Goal: Task Accomplishment & Management: Use online tool/utility

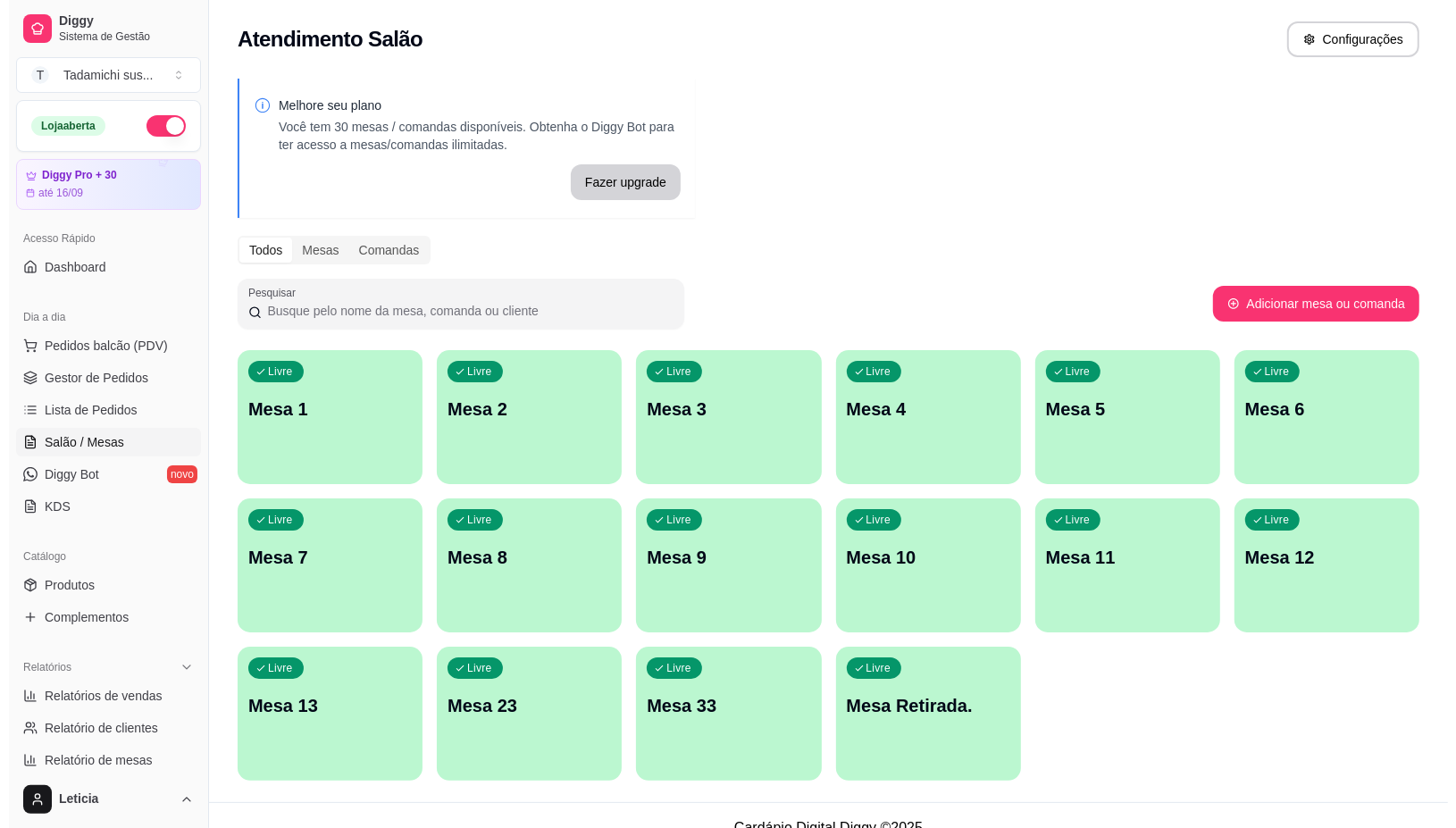
scroll to position [112, 0]
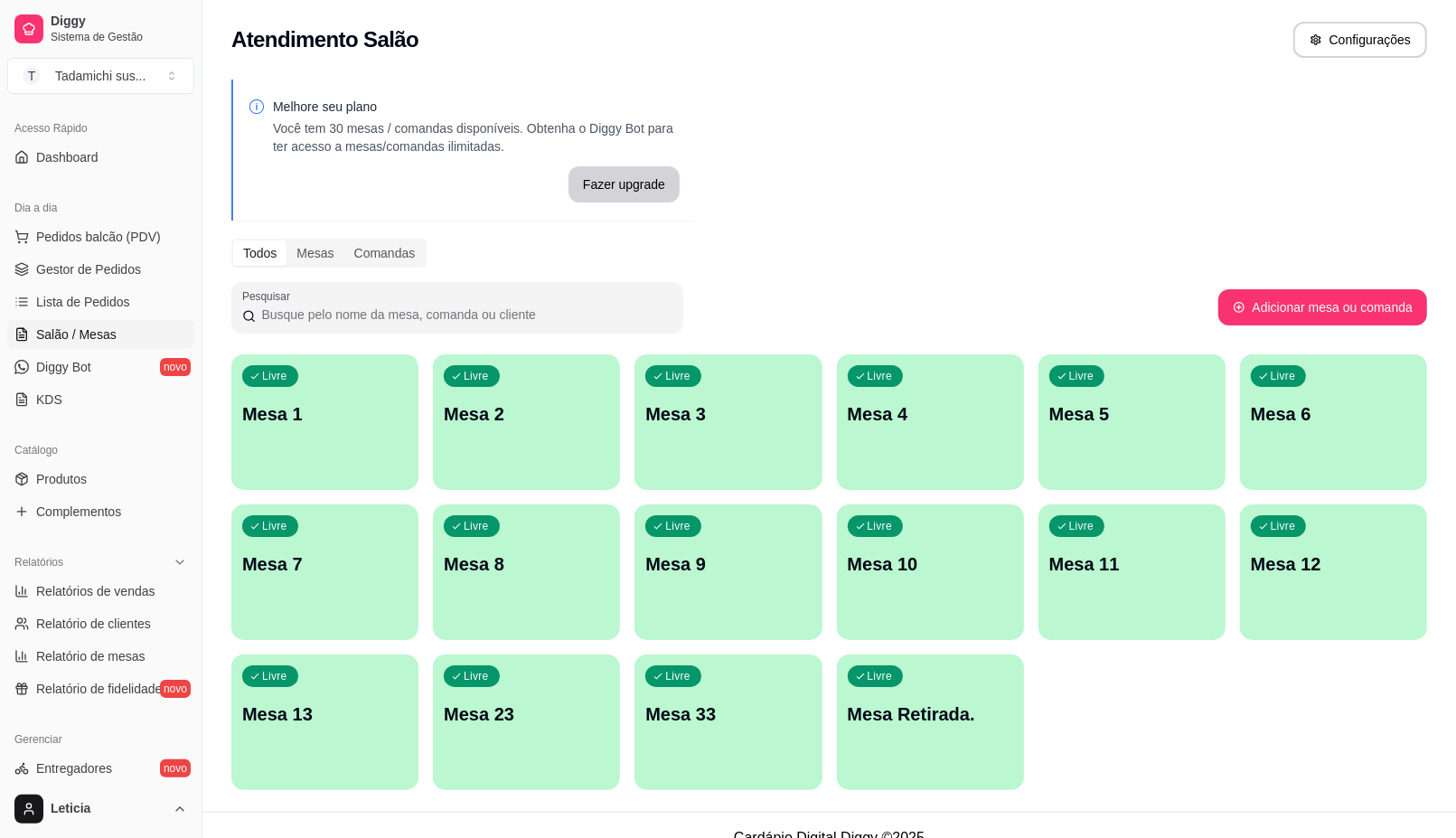
click at [285, 693] on div "Livre Mesa 13" at bounding box center [325, 712] width 187 height 114
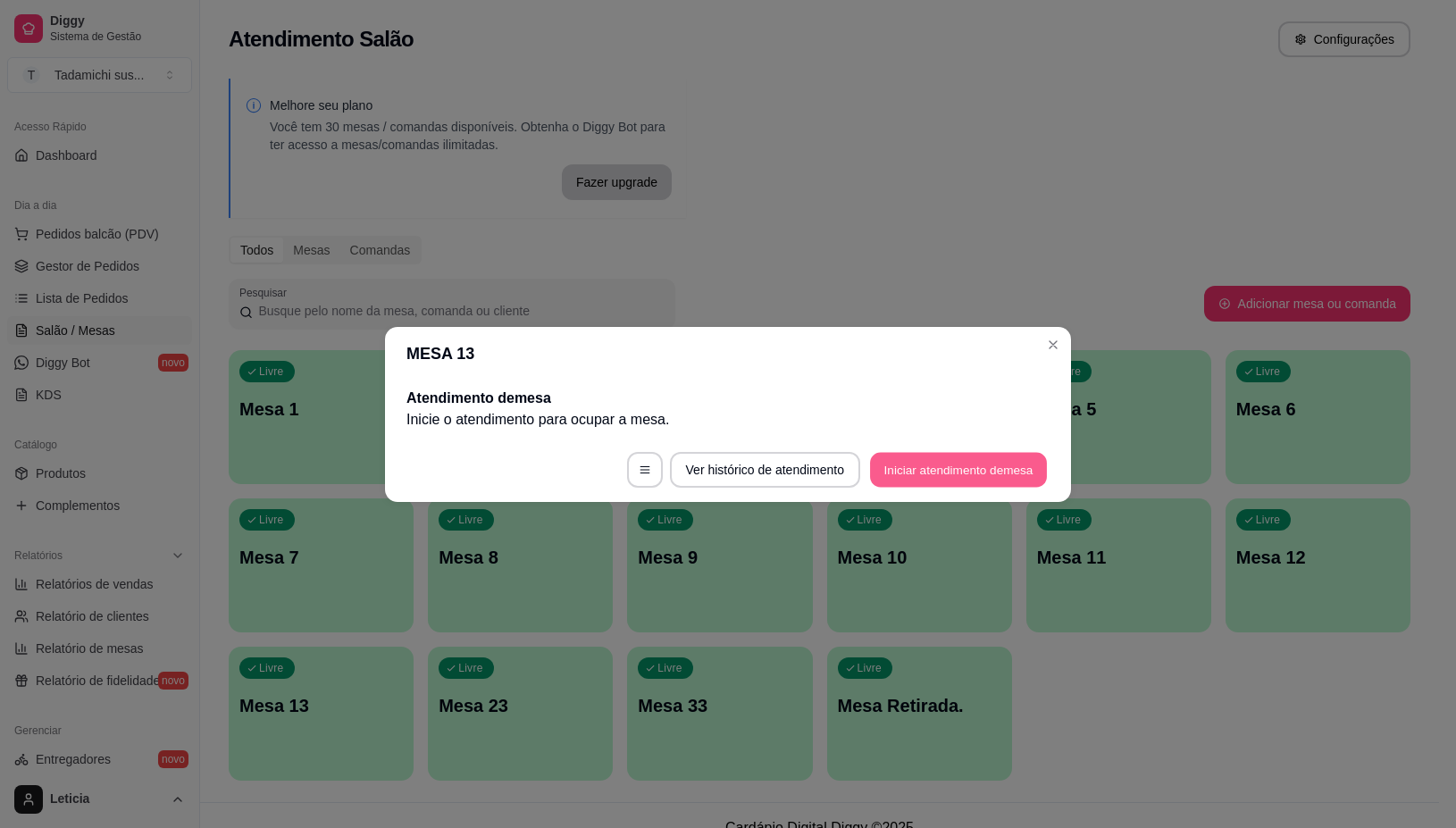
click at [954, 461] on button "Iniciar atendimento de mesa" at bounding box center [959, 470] width 177 height 35
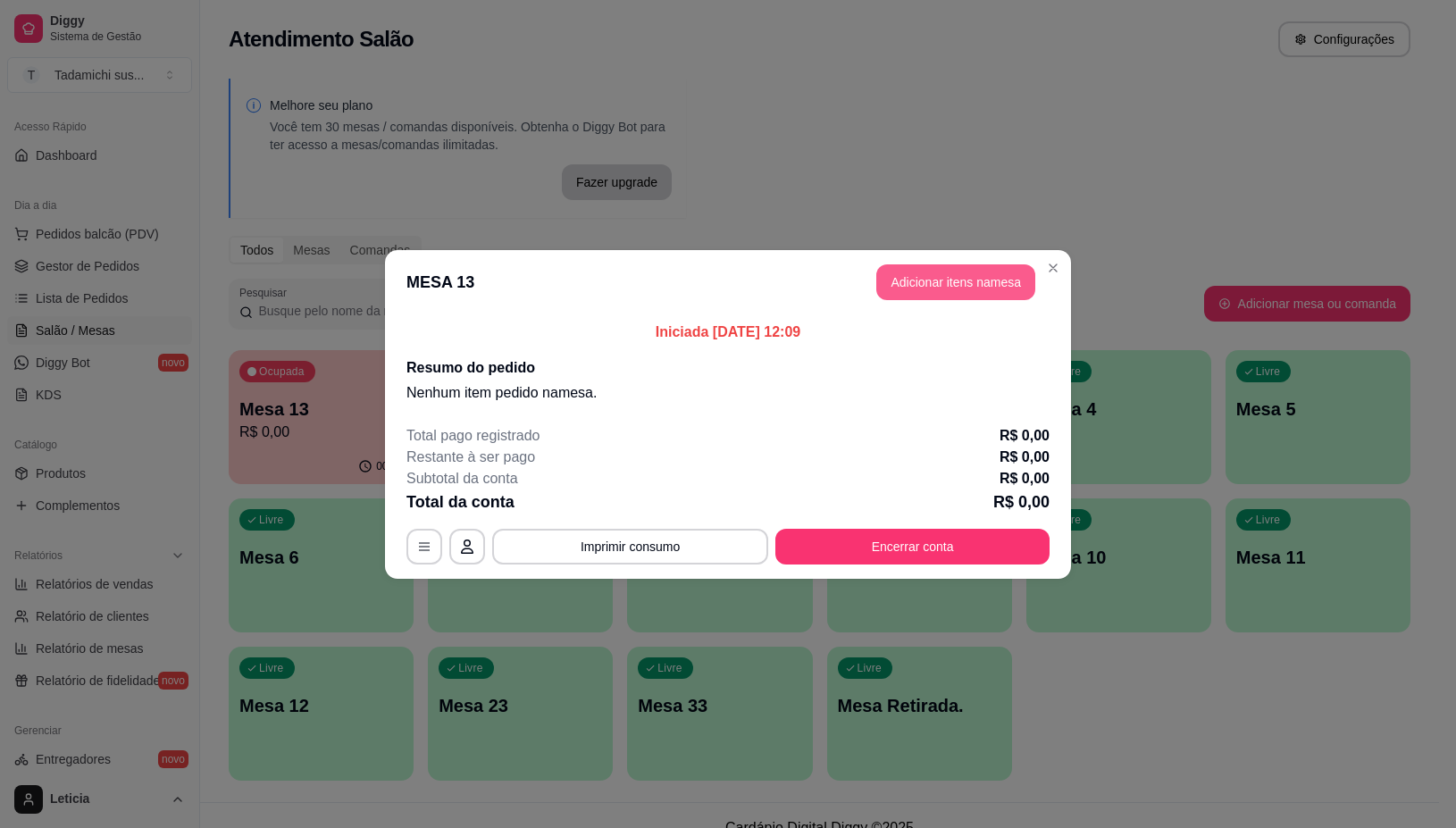
click at [1020, 275] on button "Adicionar itens na mesa" at bounding box center [956, 282] width 159 height 36
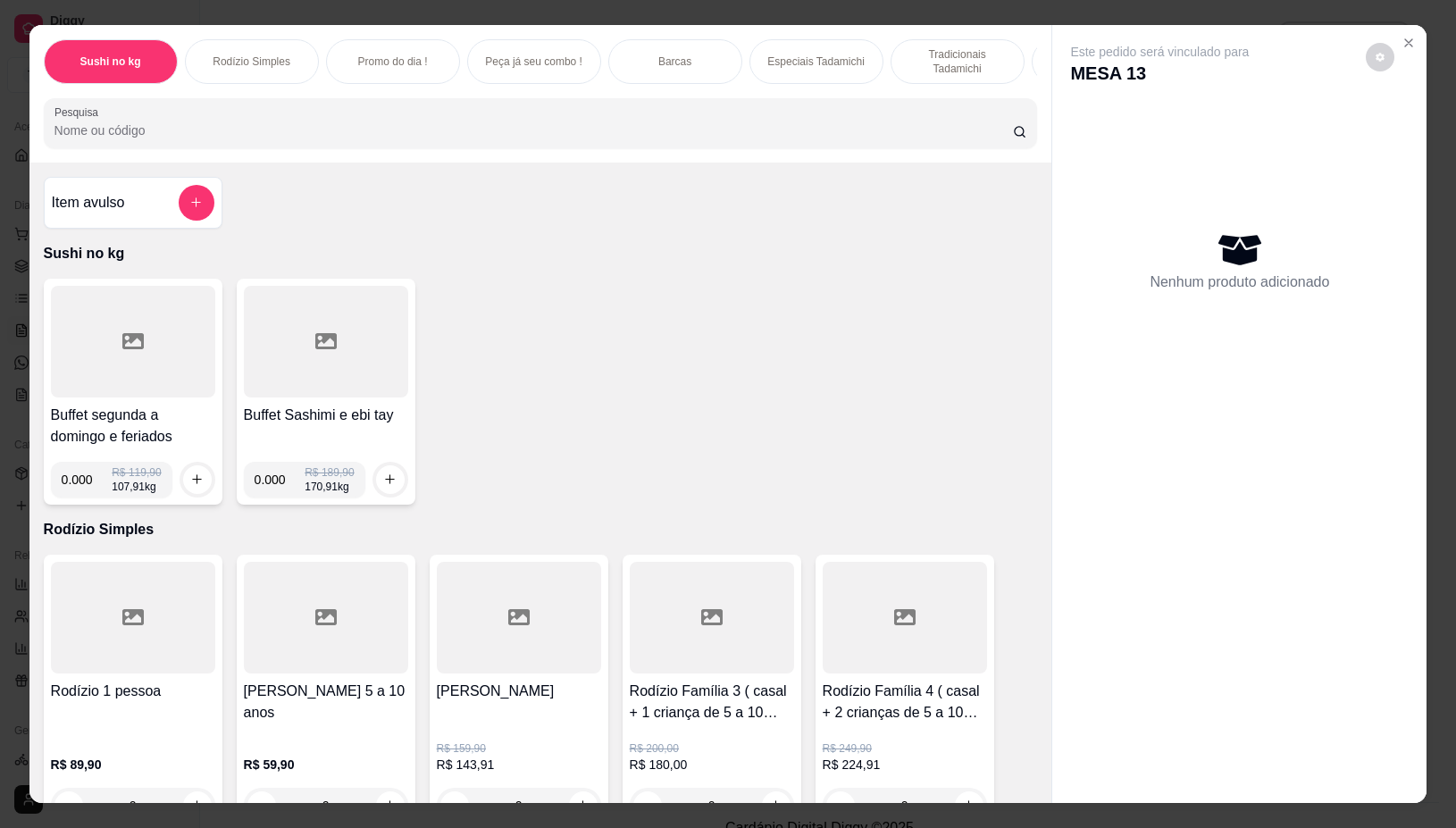
click at [181, 371] on div at bounding box center [132, 342] width 164 height 112
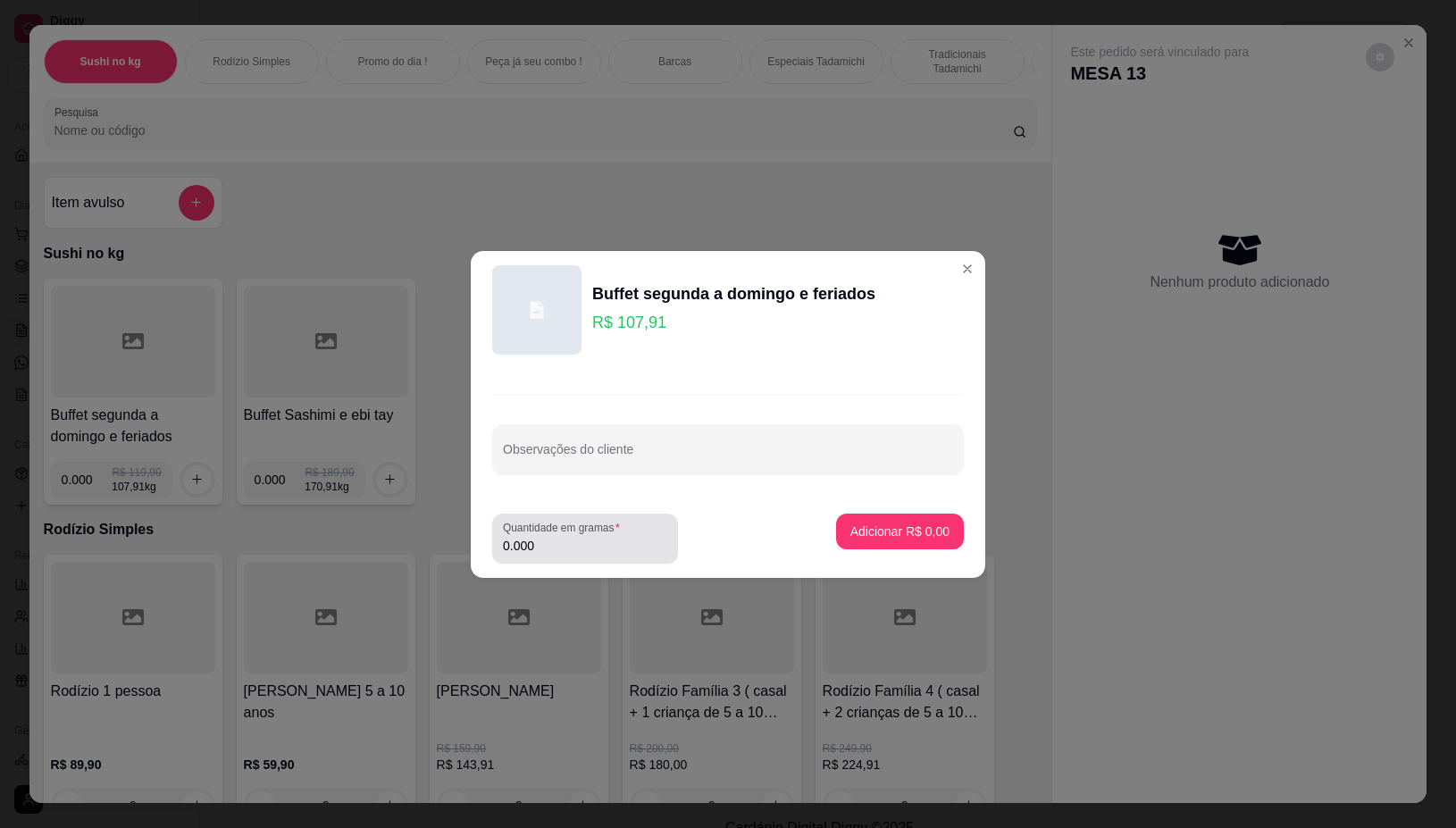
click at [614, 542] on input "0.000" at bounding box center [585, 546] width 164 height 18
type input "0.262"
click at [858, 533] on p "Adicionar R$ 28,27" at bounding box center [896, 530] width 103 height 17
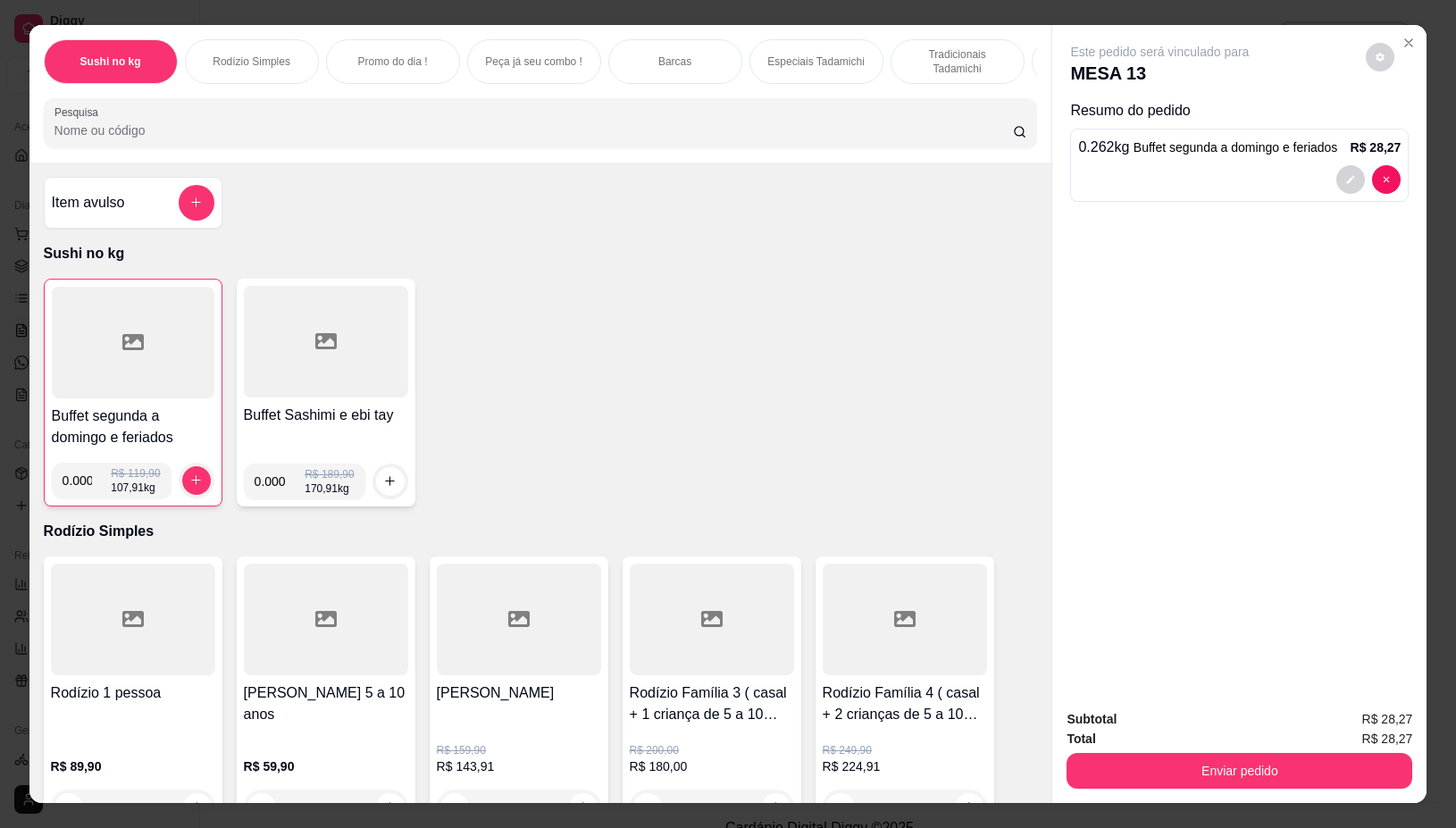
click at [526, 129] on input "Pesquisa" at bounding box center [533, 130] width 959 height 18
click at [531, 129] on input "Pesquisa" at bounding box center [533, 130] width 959 height 18
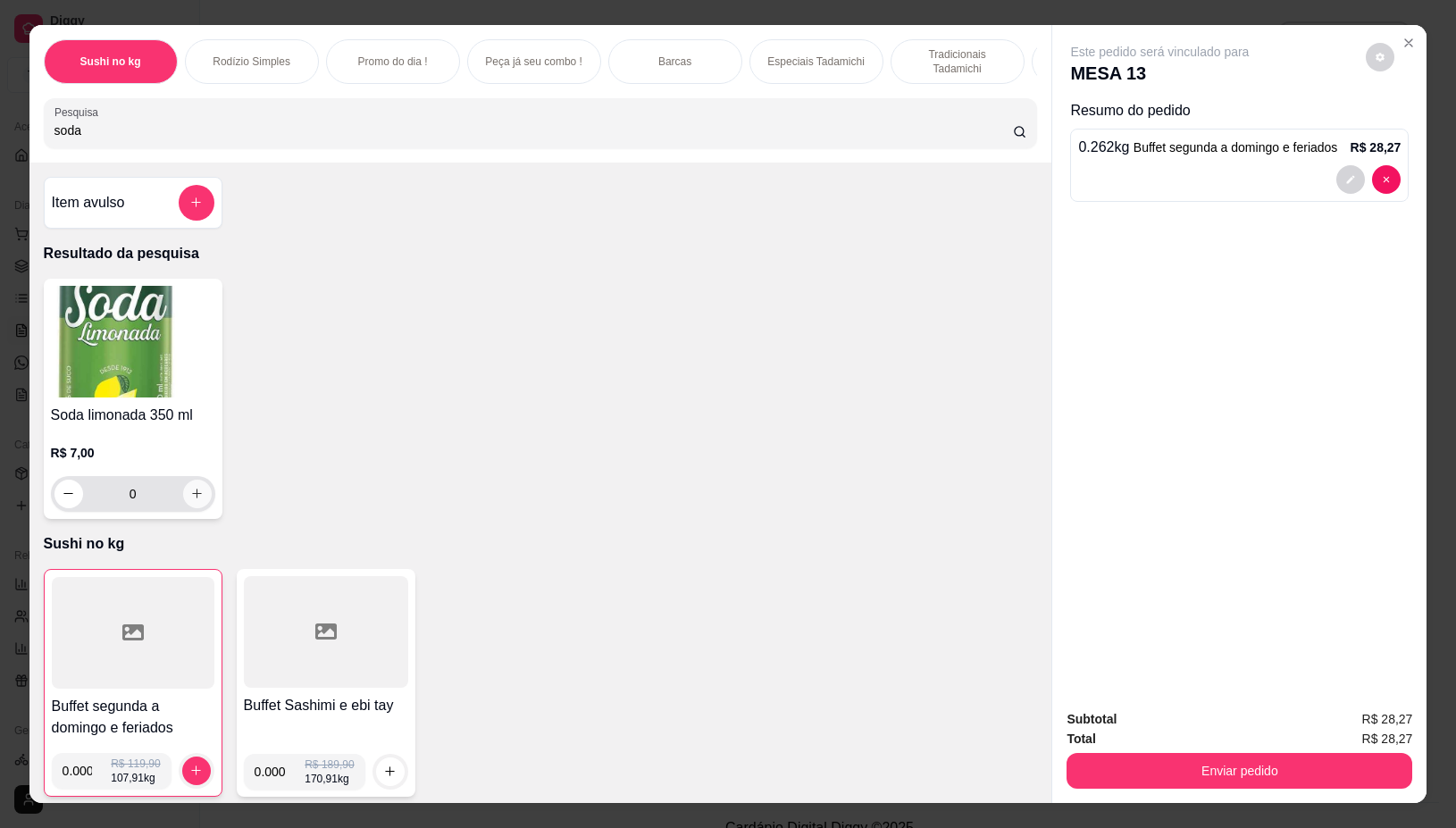
type input "soda"
click at [183, 507] on button "increase-product-quantity" at bounding box center [197, 493] width 28 height 28
type input "1"
click at [1230, 733] on div "Total R$ 35,27" at bounding box center [1239, 738] width 346 height 19
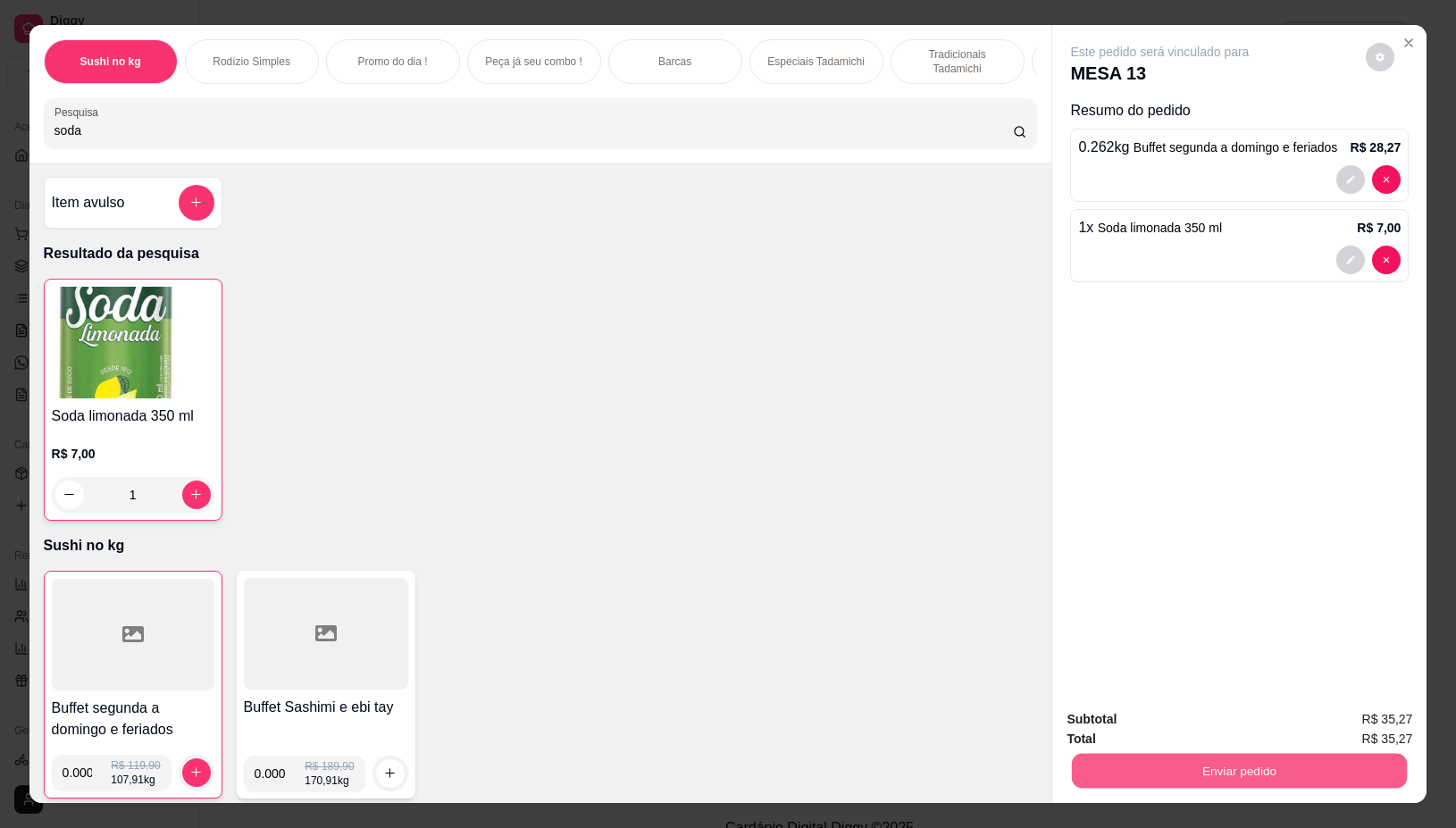
click at [1244, 755] on button "Enviar pedido" at bounding box center [1240, 772] width 335 height 35
click at [1202, 721] on button "Não registrar e enviar pedido" at bounding box center [1179, 719] width 180 height 33
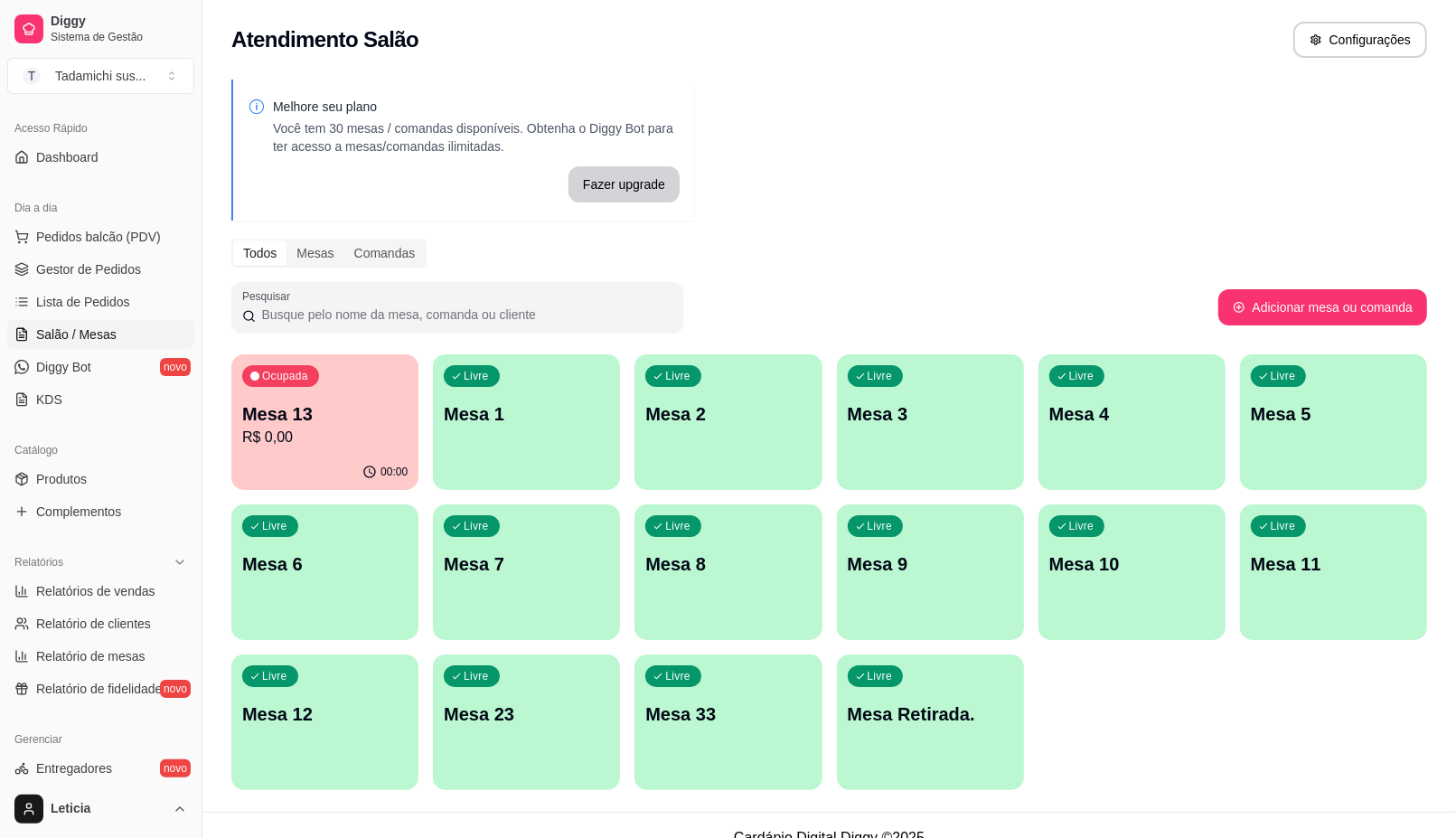
click at [290, 461] on div "00:00" at bounding box center [325, 473] width 187 height 35
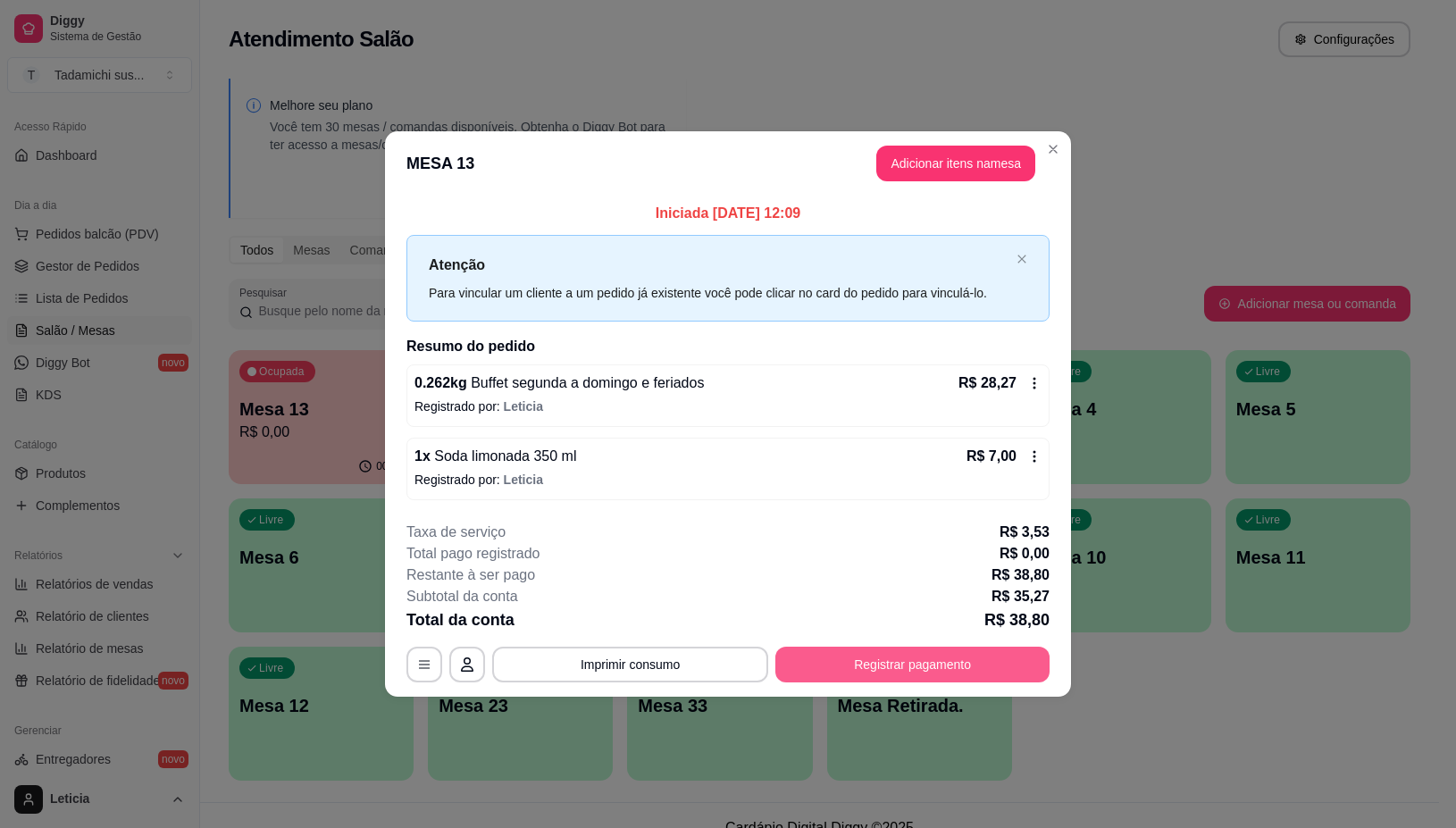
click at [899, 663] on button "Registrar pagamento" at bounding box center [913, 665] width 274 height 36
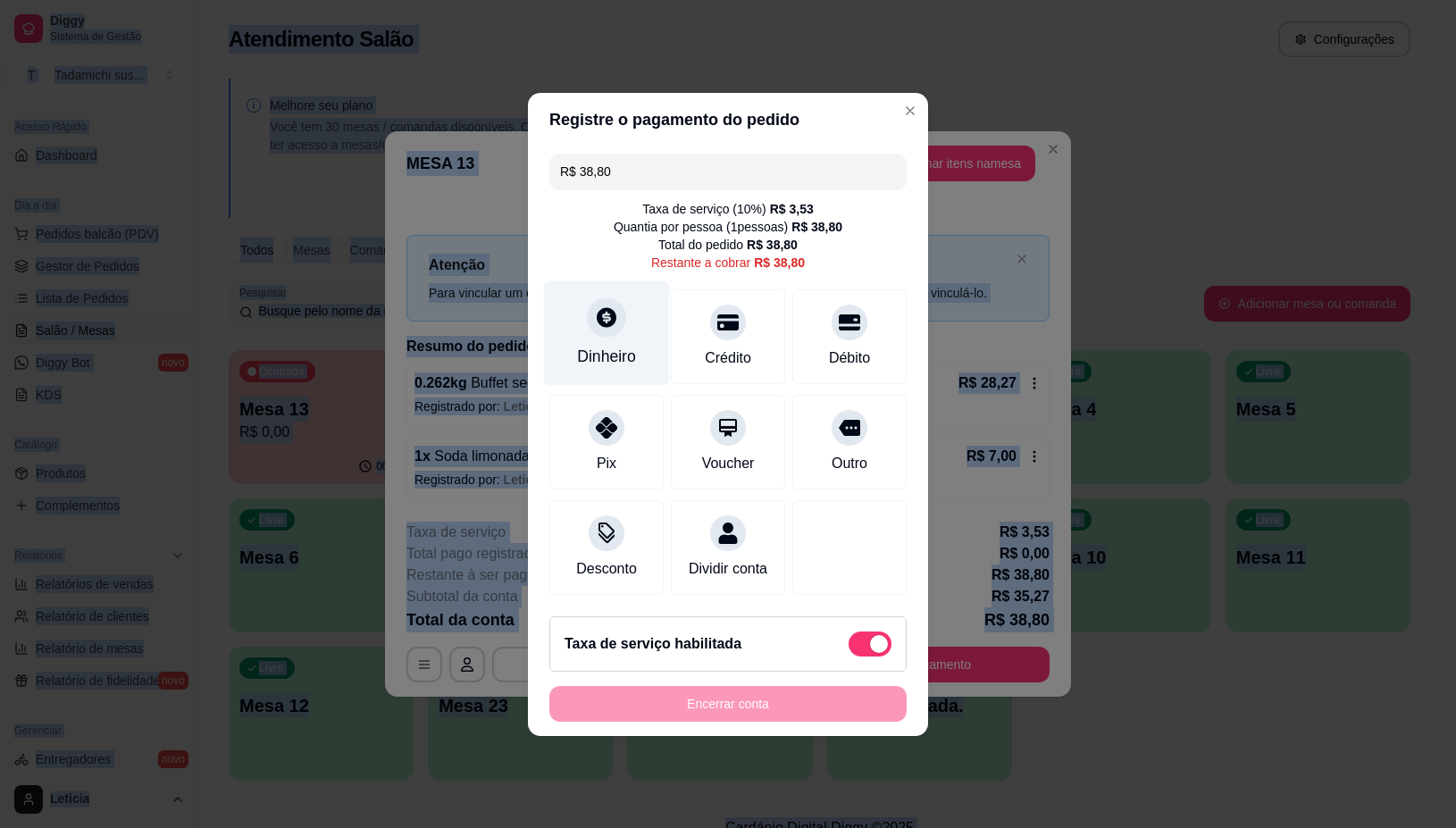
click at [609, 326] on div "Dinheiro" at bounding box center [606, 332] width 126 height 104
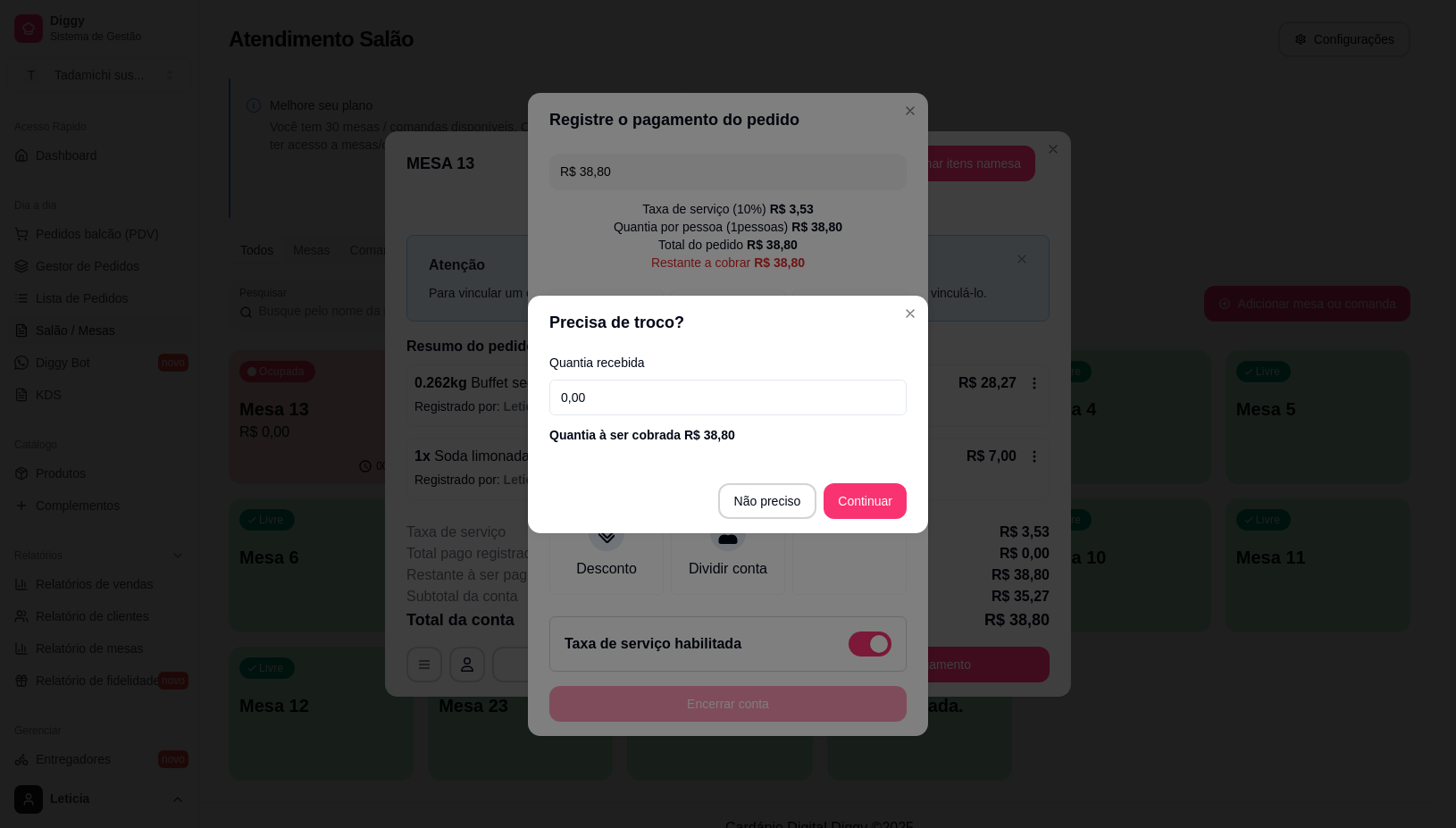
drag, startPoint x: 702, startPoint y: 398, endPoint x: 717, endPoint y: 456, distance: 59.9
click at [715, 453] on section "Precisa de troco? Quantia recebida 0,00 Quantia à ser cobrada R$ 38,80 Não prec…" at bounding box center [728, 414] width 400 height 237
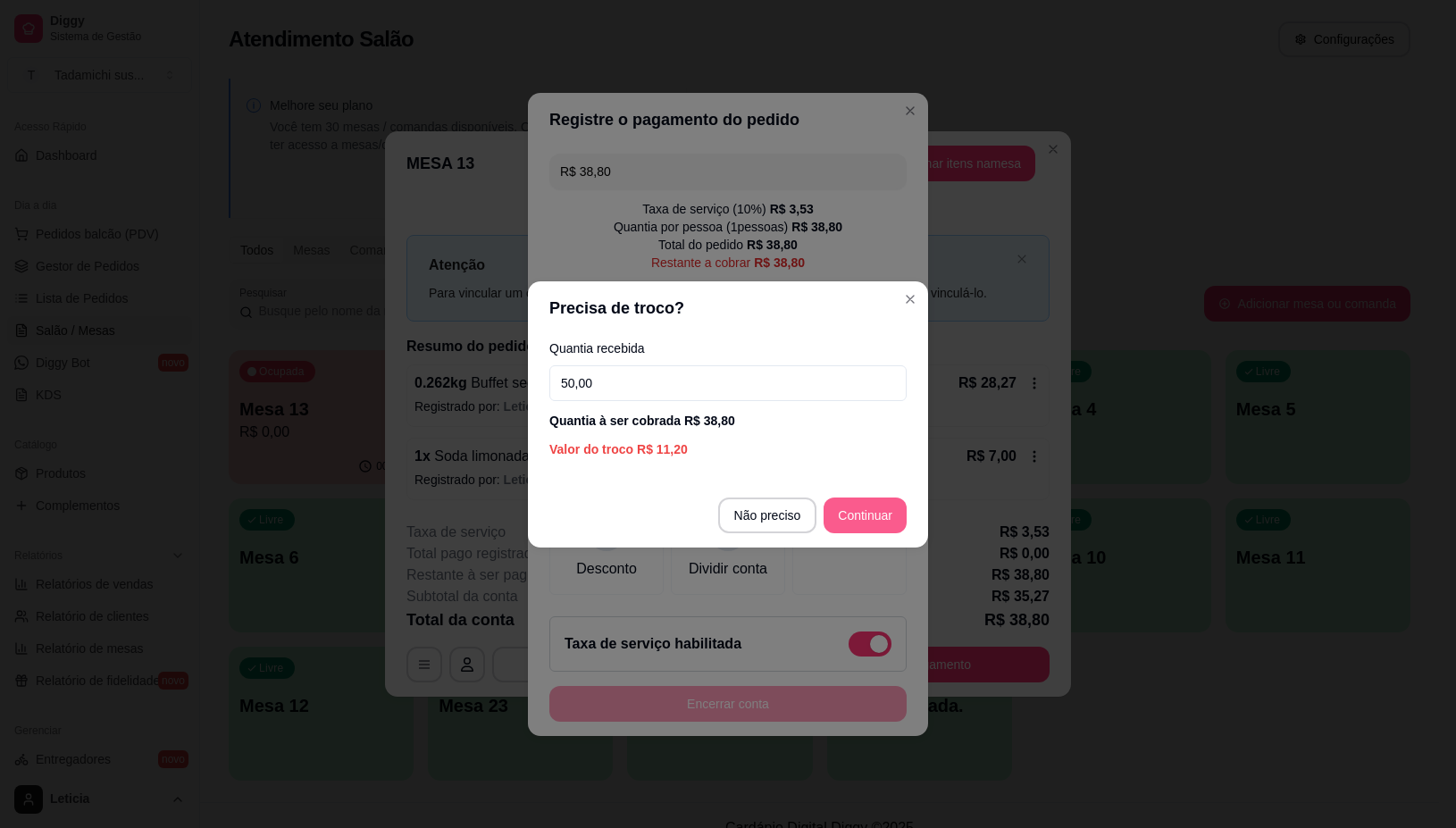
type input "50,00"
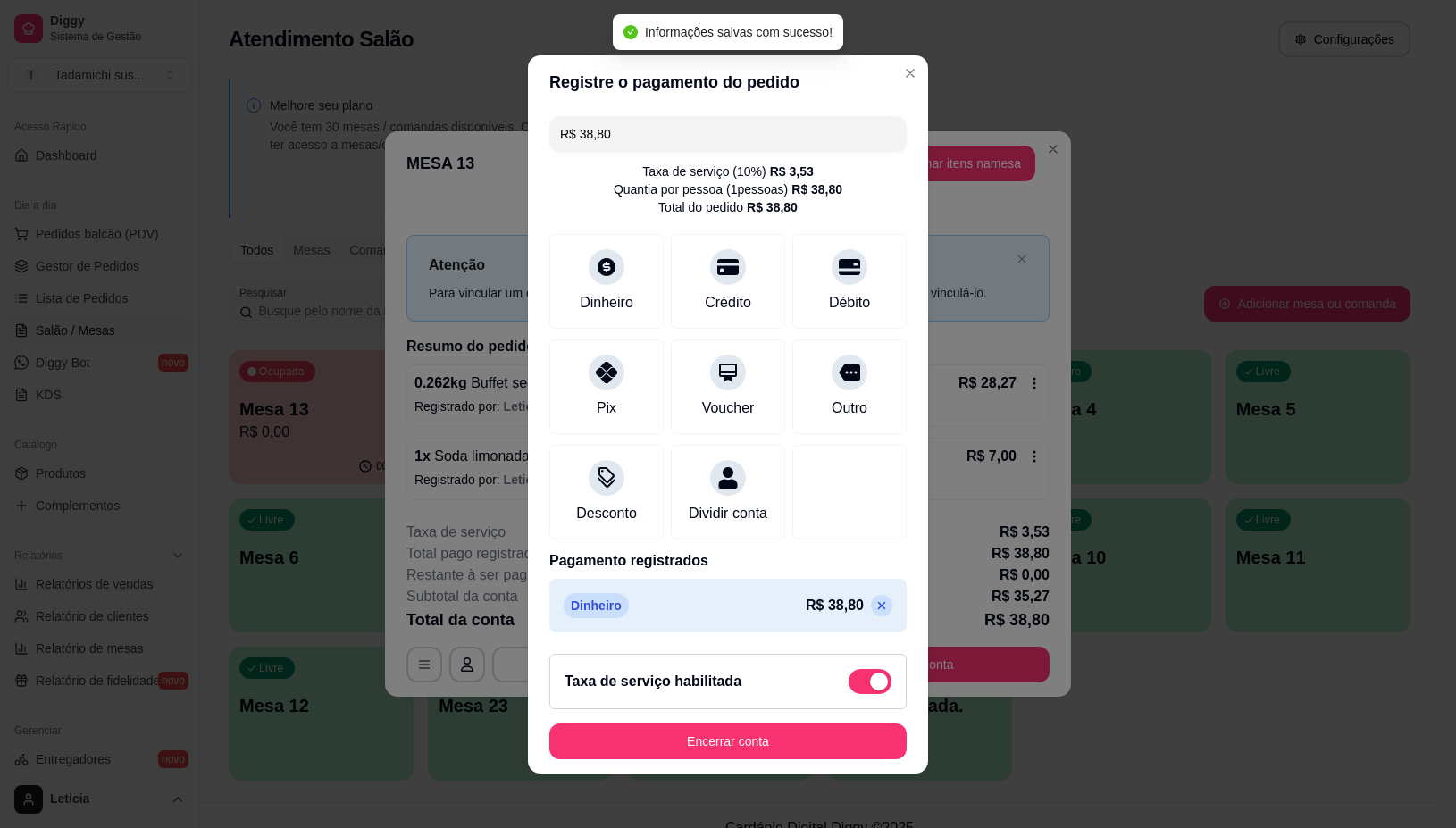
type input "R$ 0,00"
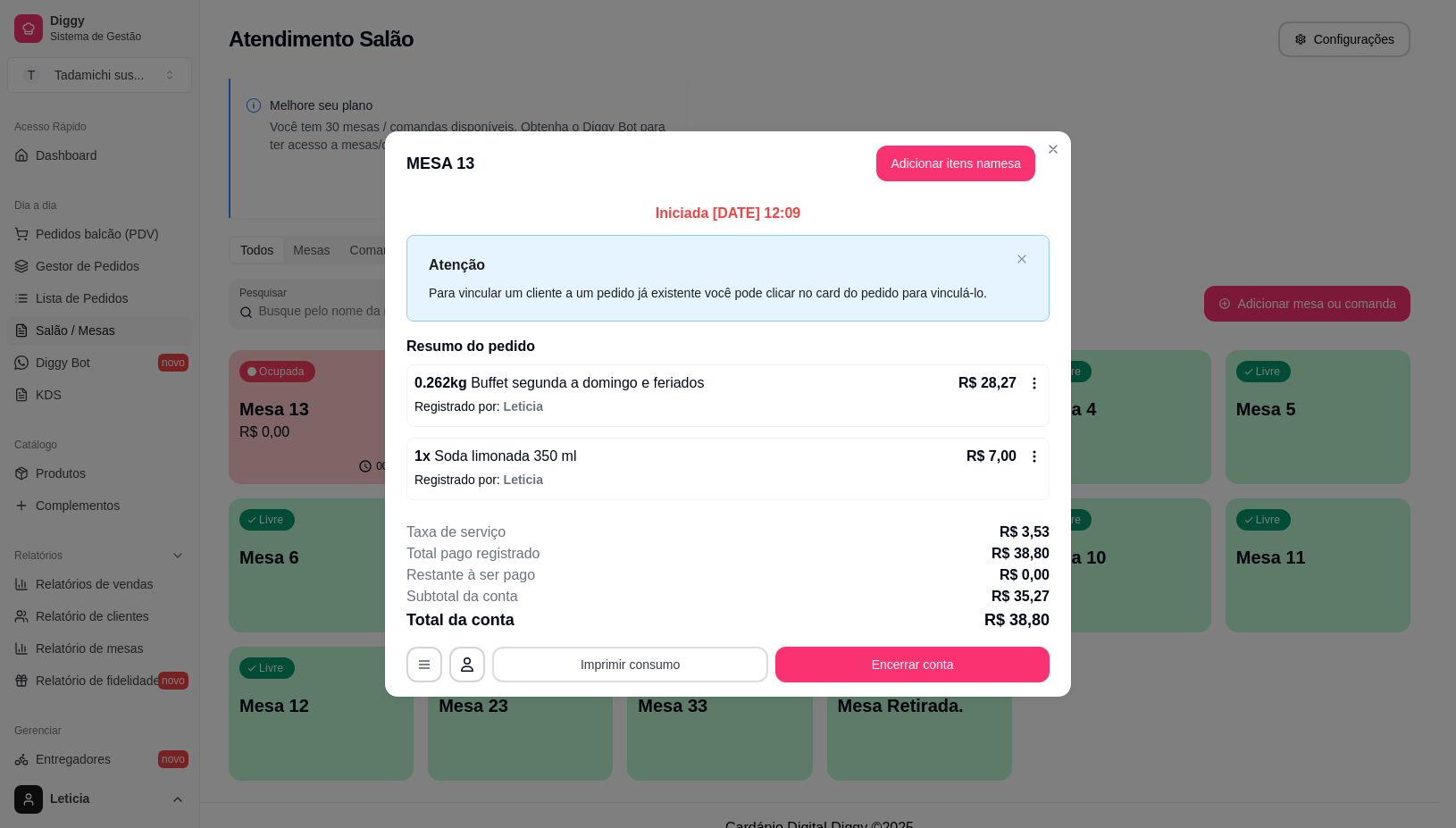
click at [699, 664] on button "Imprimir consumo" at bounding box center [631, 665] width 276 height 36
click at [674, 586] on button "IMPRESSORA" at bounding box center [635, 588] width 137 height 28
click at [895, 662] on button "Encerrar conta" at bounding box center [913, 665] width 274 height 36
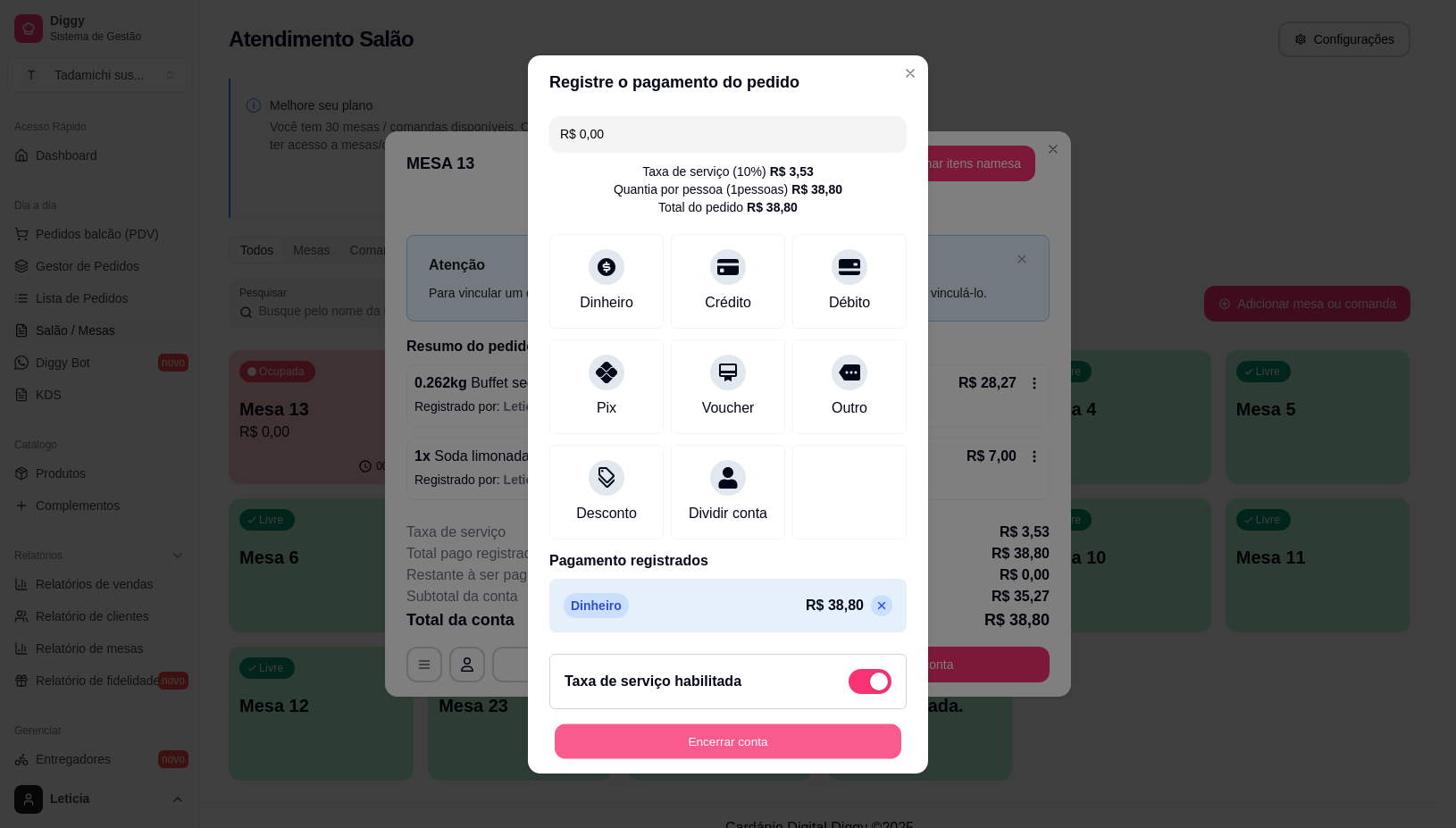
click at [706, 755] on button "Encerrar conta" at bounding box center [728, 741] width 346 height 35
